Goal: Information Seeking & Learning: Learn about a topic

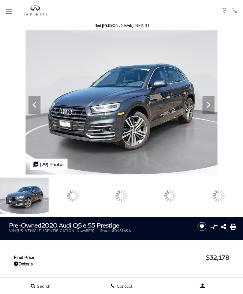
click at [215, 111] on icon at bounding box center [209, 105] width 12 height 12
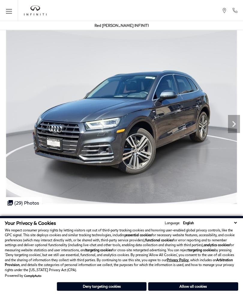
click at [231, 124] on icon "Next" at bounding box center [234, 124] width 12 height 12
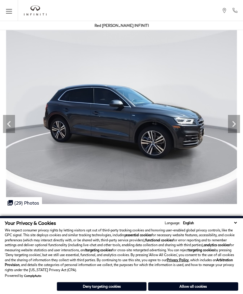
click at [235, 123] on icon "Next" at bounding box center [235, 124] width 4 height 6
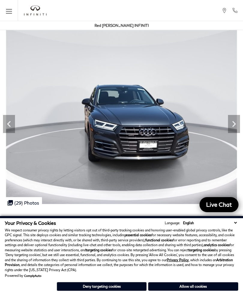
click at [234, 122] on icon "Next" at bounding box center [235, 124] width 4 height 6
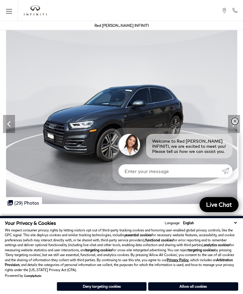
click at [234, 120] on link "✕" at bounding box center [235, 120] width 7 height 7
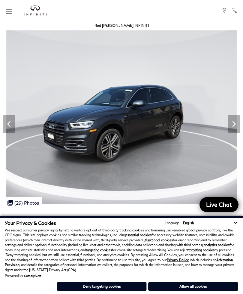
click at [236, 120] on icon "Next" at bounding box center [234, 124] width 12 height 12
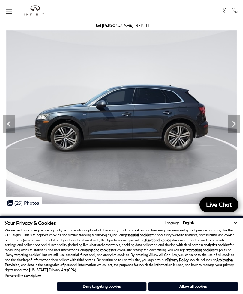
click at [235, 121] on icon "Next" at bounding box center [234, 124] width 12 height 12
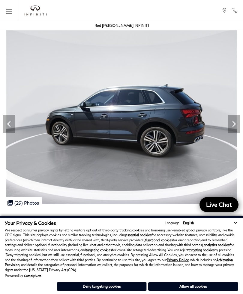
click at [235, 120] on icon "Next" at bounding box center [234, 124] width 12 height 12
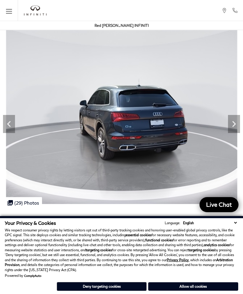
click at [234, 121] on icon "Next" at bounding box center [234, 124] width 12 height 12
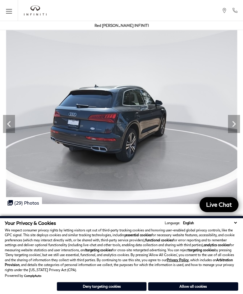
click at [235, 121] on icon "Next" at bounding box center [234, 124] width 12 height 12
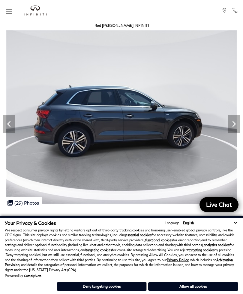
click at [235, 119] on icon "Next" at bounding box center [234, 124] width 12 height 12
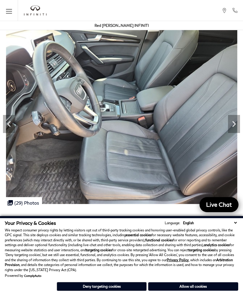
click at [233, 121] on icon "Next" at bounding box center [235, 124] width 4 height 6
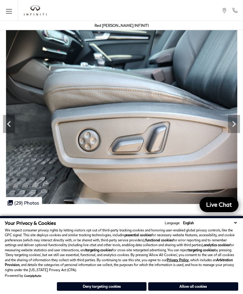
click at [232, 123] on icon "Next" at bounding box center [234, 124] width 12 height 12
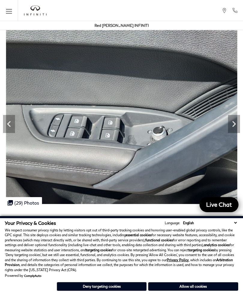
click at [233, 122] on icon "Next" at bounding box center [234, 124] width 12 height 12
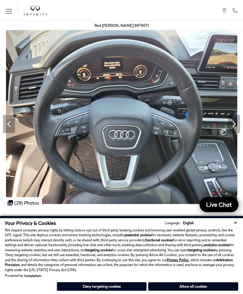
click at [231, 123] on icon "Next" at bounding box center [234, 124] width 12 height 12
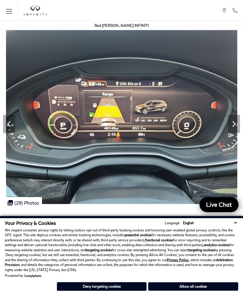
click at [233, 121] on icon "Next" at bounding box center [234, 124] width 12 height 12
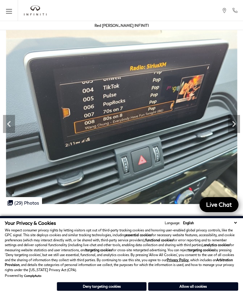
click at [234, 119] on icon "Next" at bounding box center [234, 124] width 12 height 12
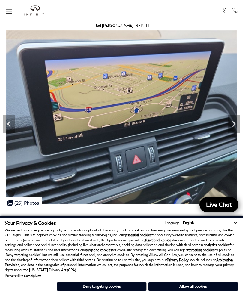
click at [234, 120] on icon "Next" at bounding box center [234, 124] width 12 height 12
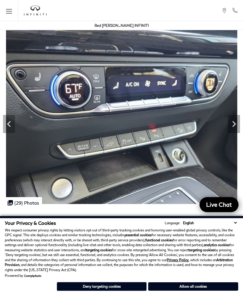
click at [233, 121] on icon "Next" at bounding box center [234, 124] width 12 height 12
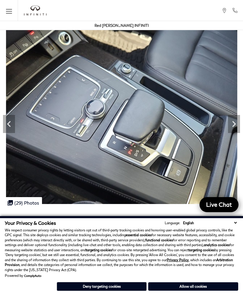
click at [227, 115] on img at bounding box center [122, 117] width 244 height 174
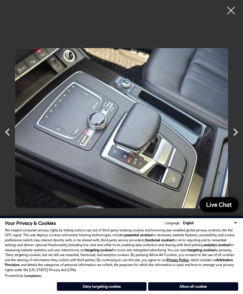
click at [232, 133] on icon "Next" at bounding box center [235, 131] width 15 height 15
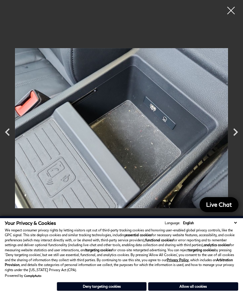
click at [232, 131] on icon "Next" at bounding box center [235, 131] width 15 height 15
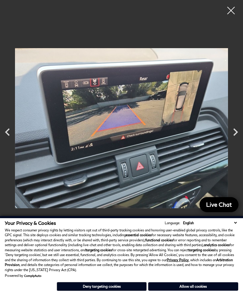
click at [230, 133] on icon "Next" at bounding box center [235, 131] width 15 height 15
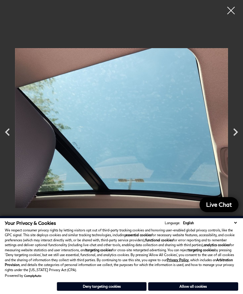
click at [228, 133] on icon "Next" at bounding box center [235, 131] width 15 height 15
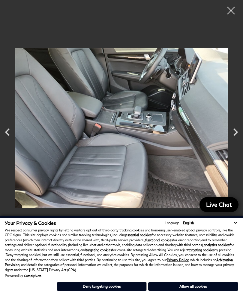
click at [228, 132] on img at bounding box center [121, 128] width 213 height 247
click at [233, 130] on icon "Next" at bounding box center [235, 131] width 15 height 15
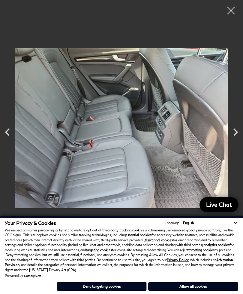
click at [233, 131] on icon "Next" at bounding box center [235, 131] width 15 height 15
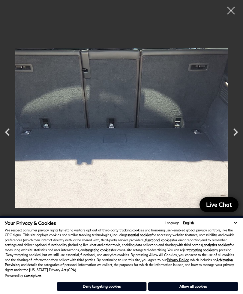
click at [234, 130] on icon "Next" at bounding box center [236, 132] width 5 height 8
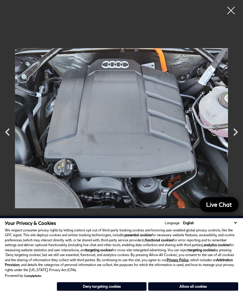
click at [231, 131] on icon "Next" at bounding box center [235, 131] width 15 height 15
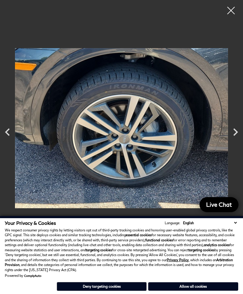
click at [230, 131] on icon "Next" at bounding box center [235, 131] width 15 height 15
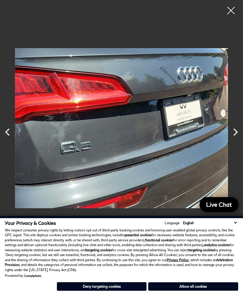
click at [231, 130] on icon "Next" at bounding box center [235, 131] width 15 height 15
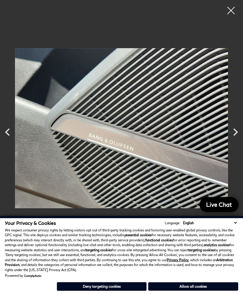
click at [228, 133] on icon "Next" at bounding box center [235, 131] width 15 height 15
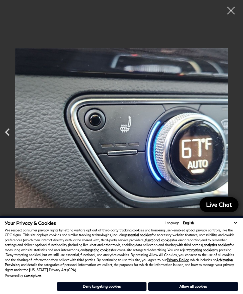
click at [230, 129] on div at bounding box center [121, 128] width 243 height 247
click at [228, 131] on img at bounding box center [121, 128] width 213 height 247
click at [232, 6] on div at bounding box center [231, 10] width 15 height 15
